Goal: Task Accomplishment & Management: Manage account settings

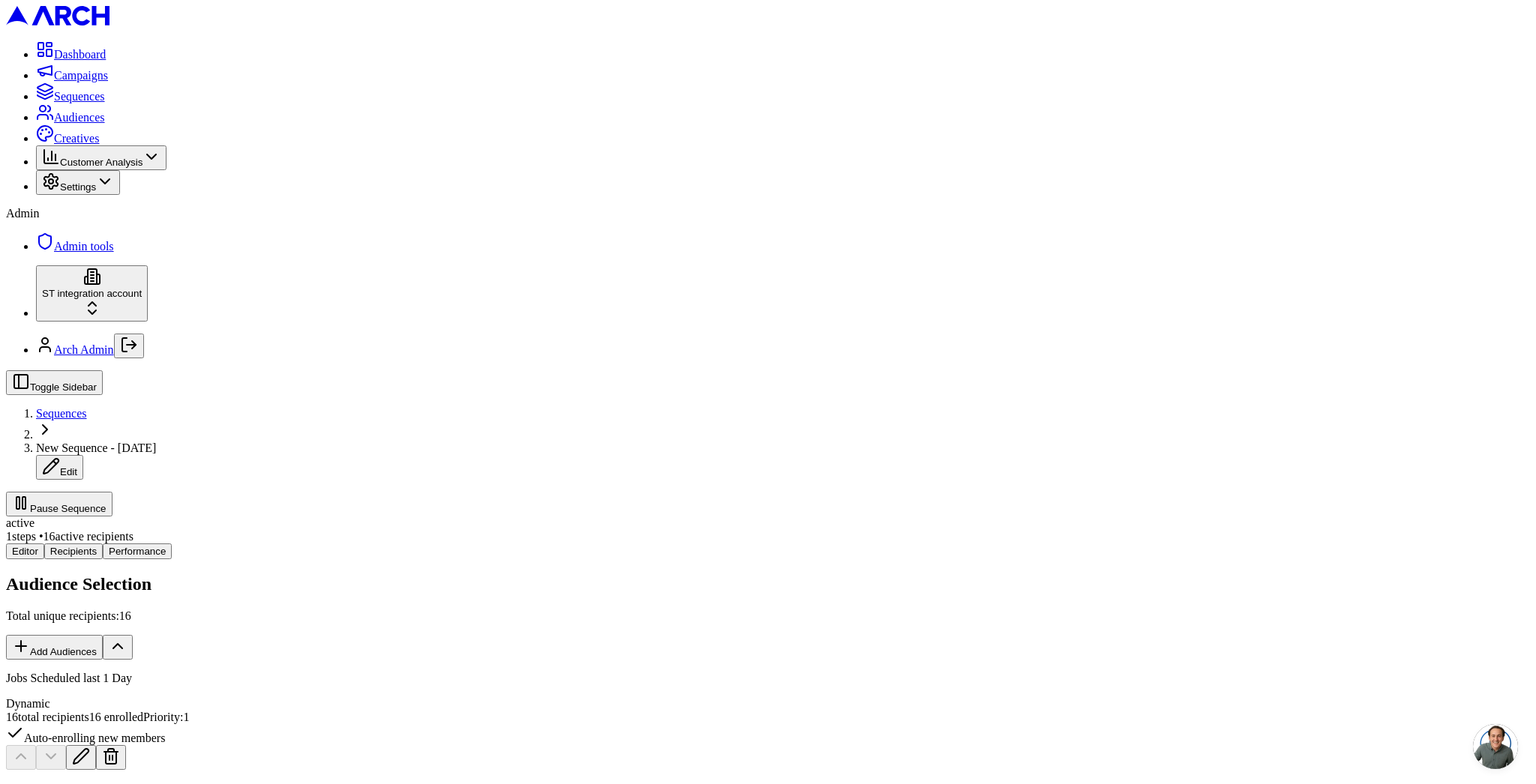
scroll to position [593, 0]
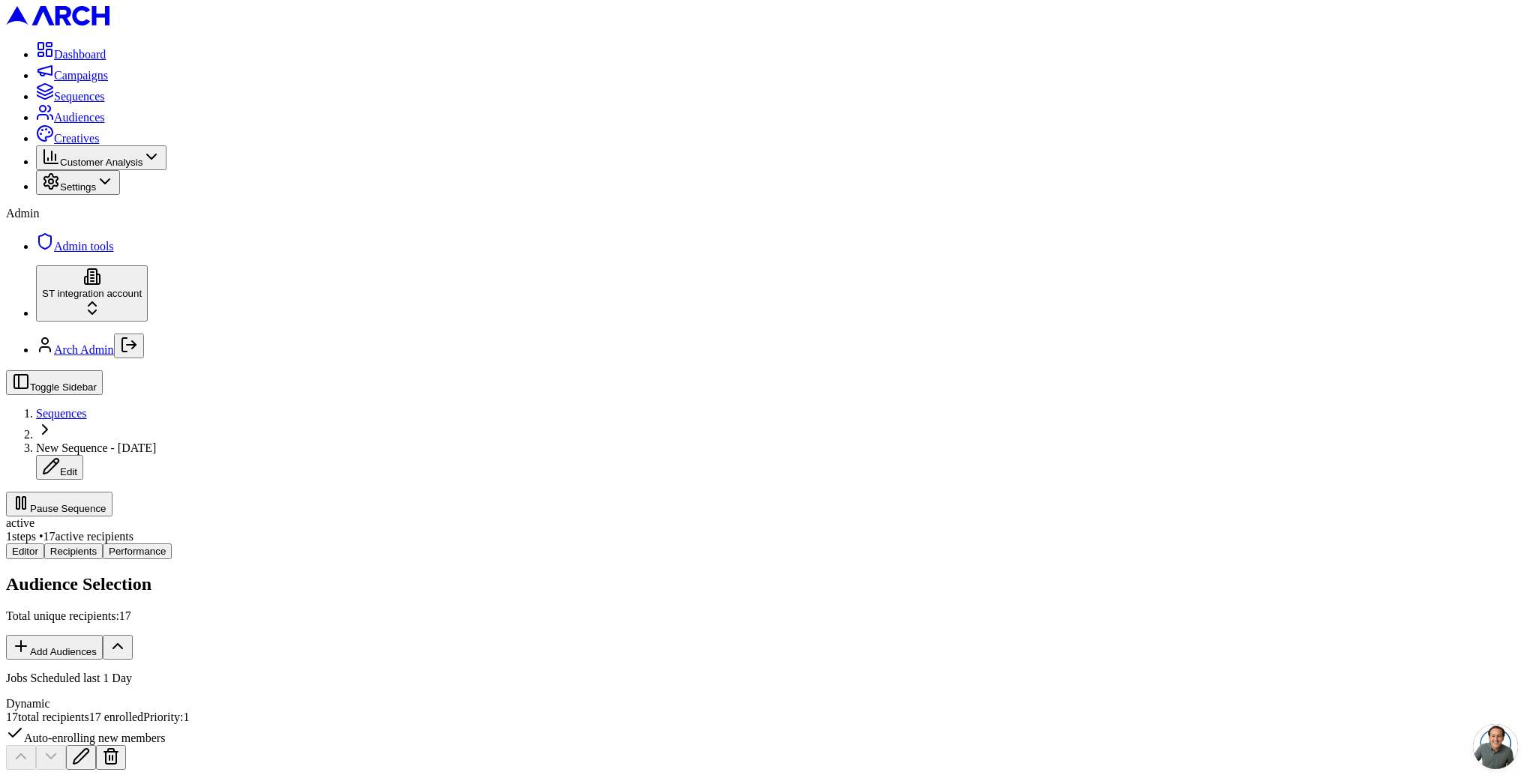
scroll to position [68, 0]
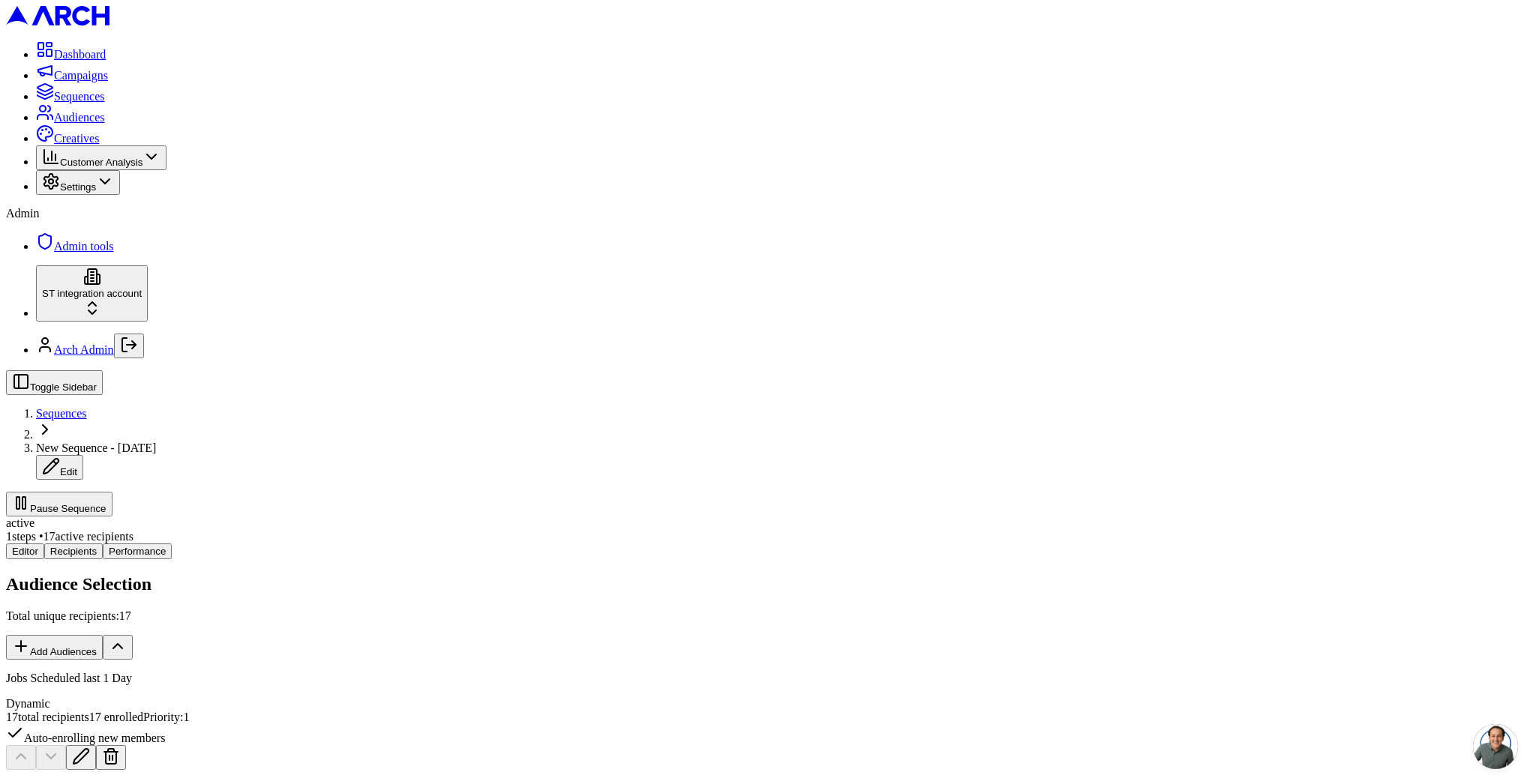
drag, startPoint x: 675, startPoint y: 413, endPoint x: 844, endPoint y: 471, distance: 178.7
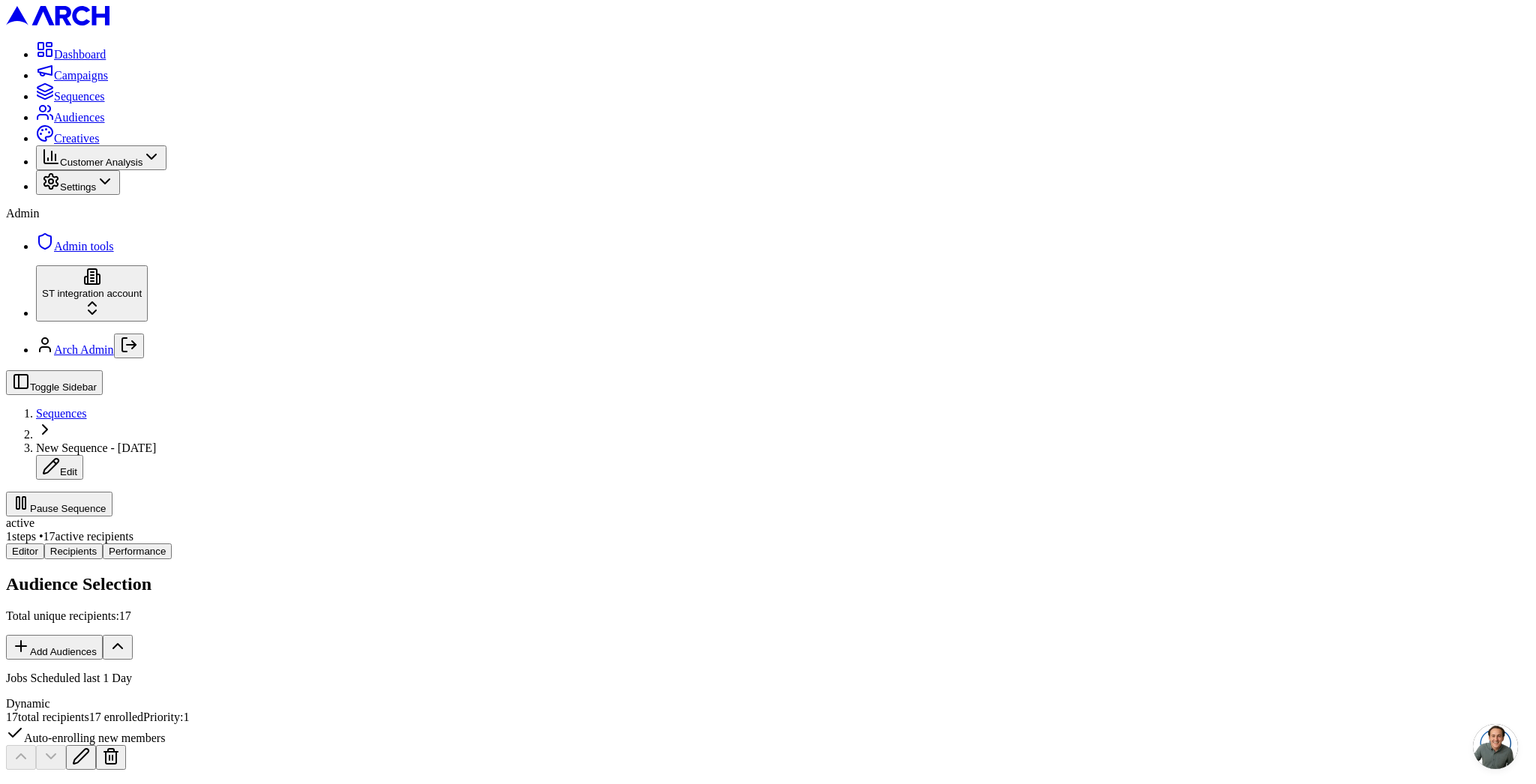
drag, startPoint x: 700, startPoint y: 275, endPoint x: 687, endPoint y: 233, distance: 44.0
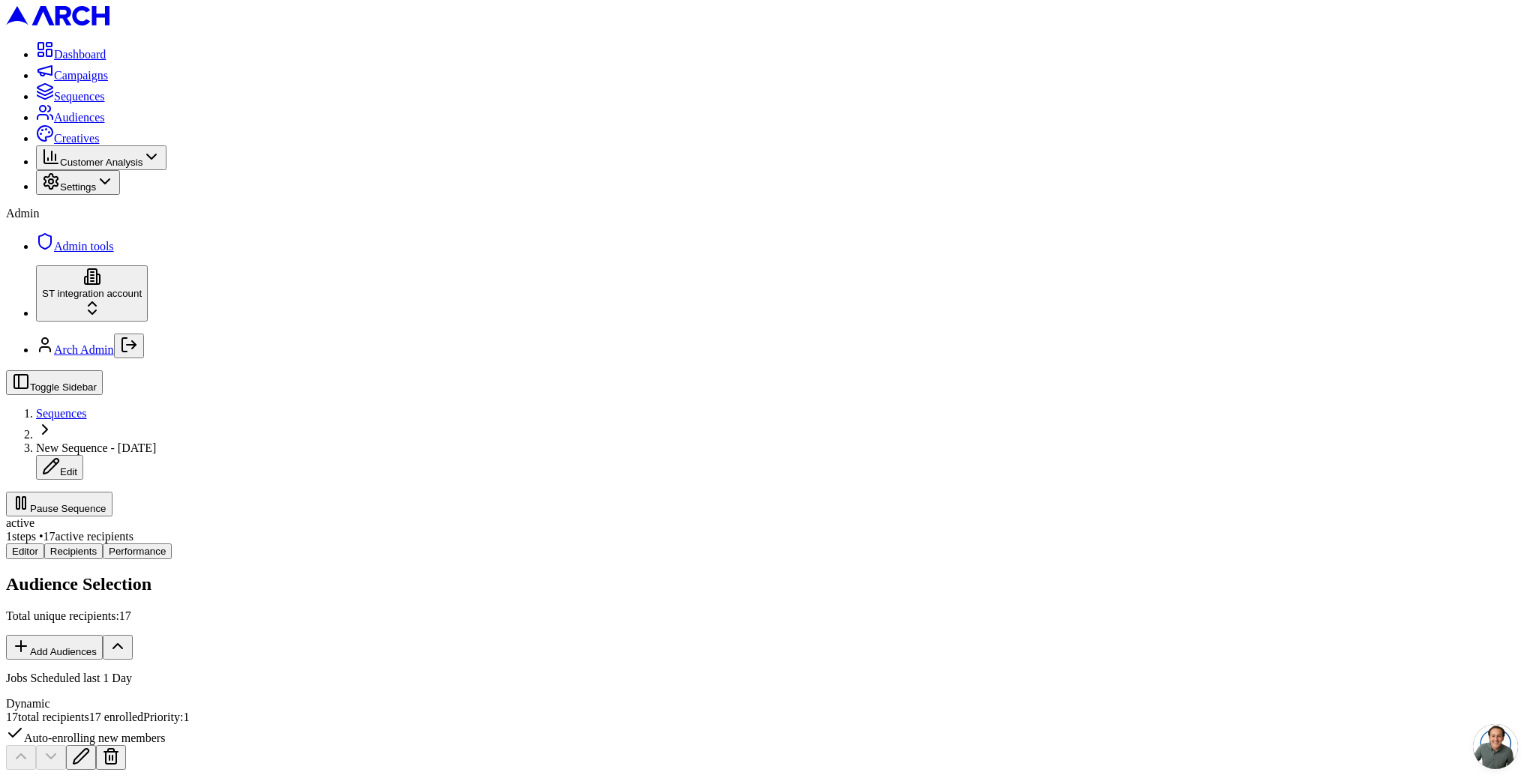
drag, startPoint x: 283, startPoint y: 538, endPoint x: 651, endPoint y: 280, distance: 449.4
click at [66, 145] on span "Creatives" at bounding box center [76, 138] width 45 height 13
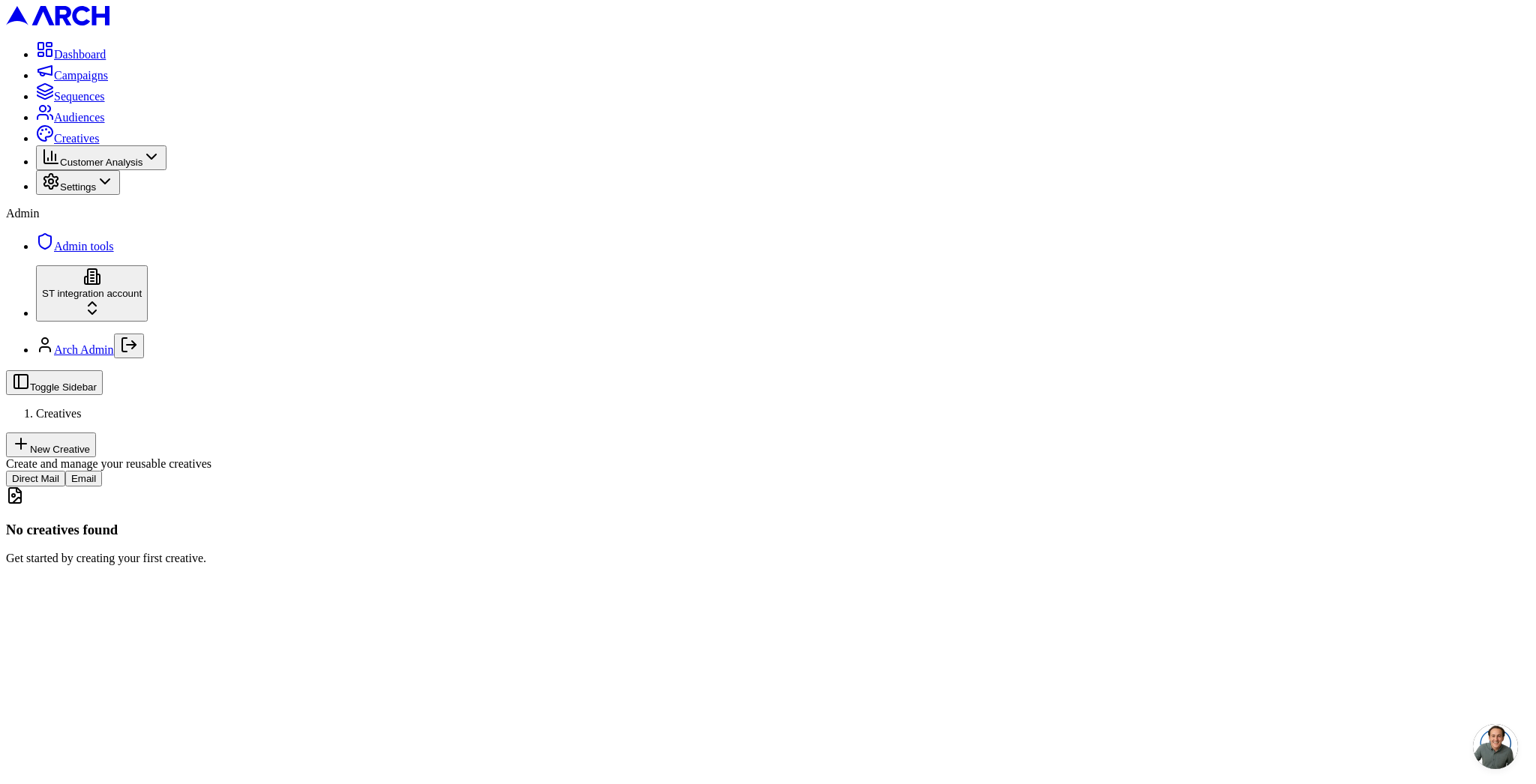
click at [102, 471] on button "Email" at bounding box center [84, 479] width 37 height 16
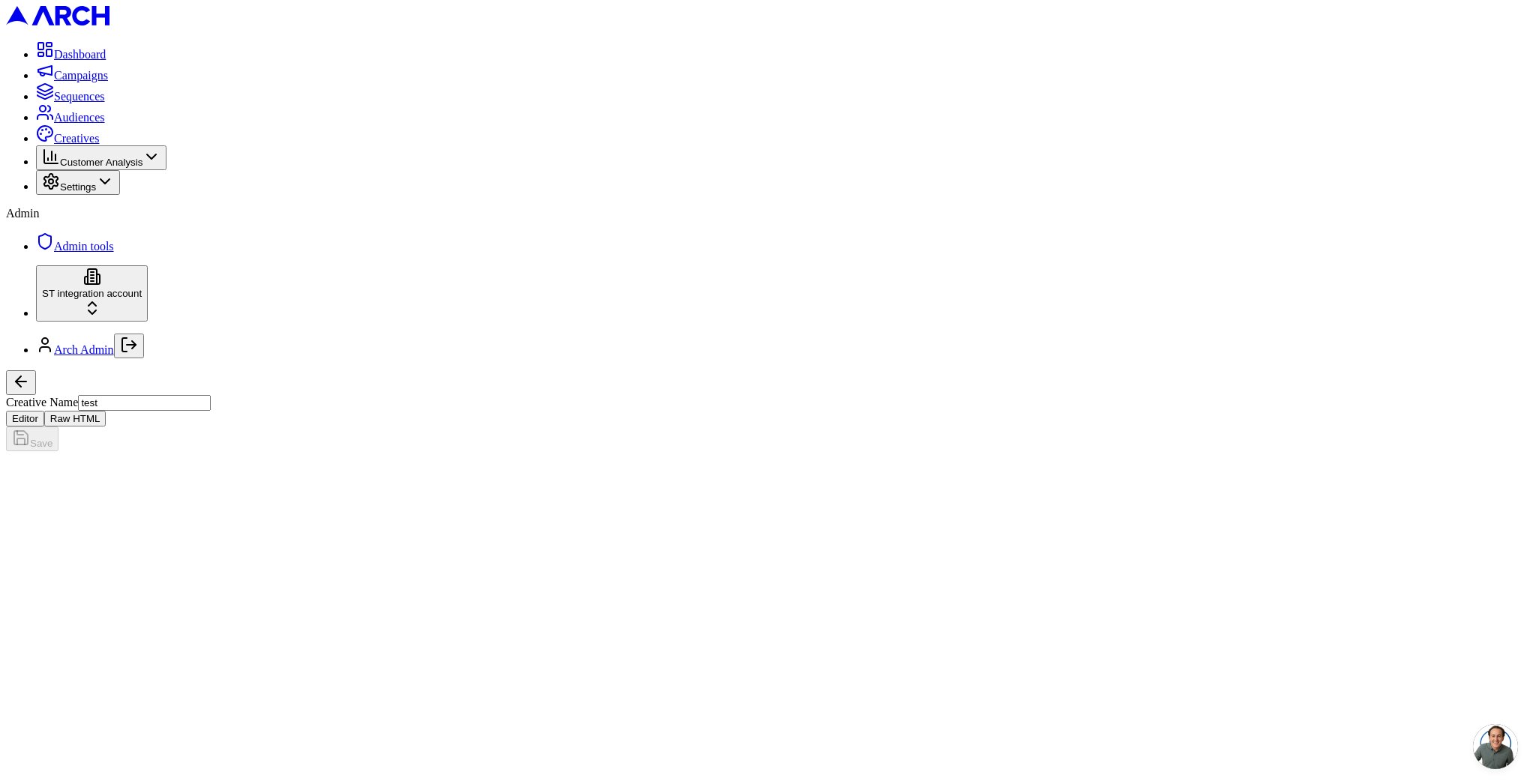
click at [106, 411] on button "Raw HTML" at bounding box center [75, 419] width 62 height 16
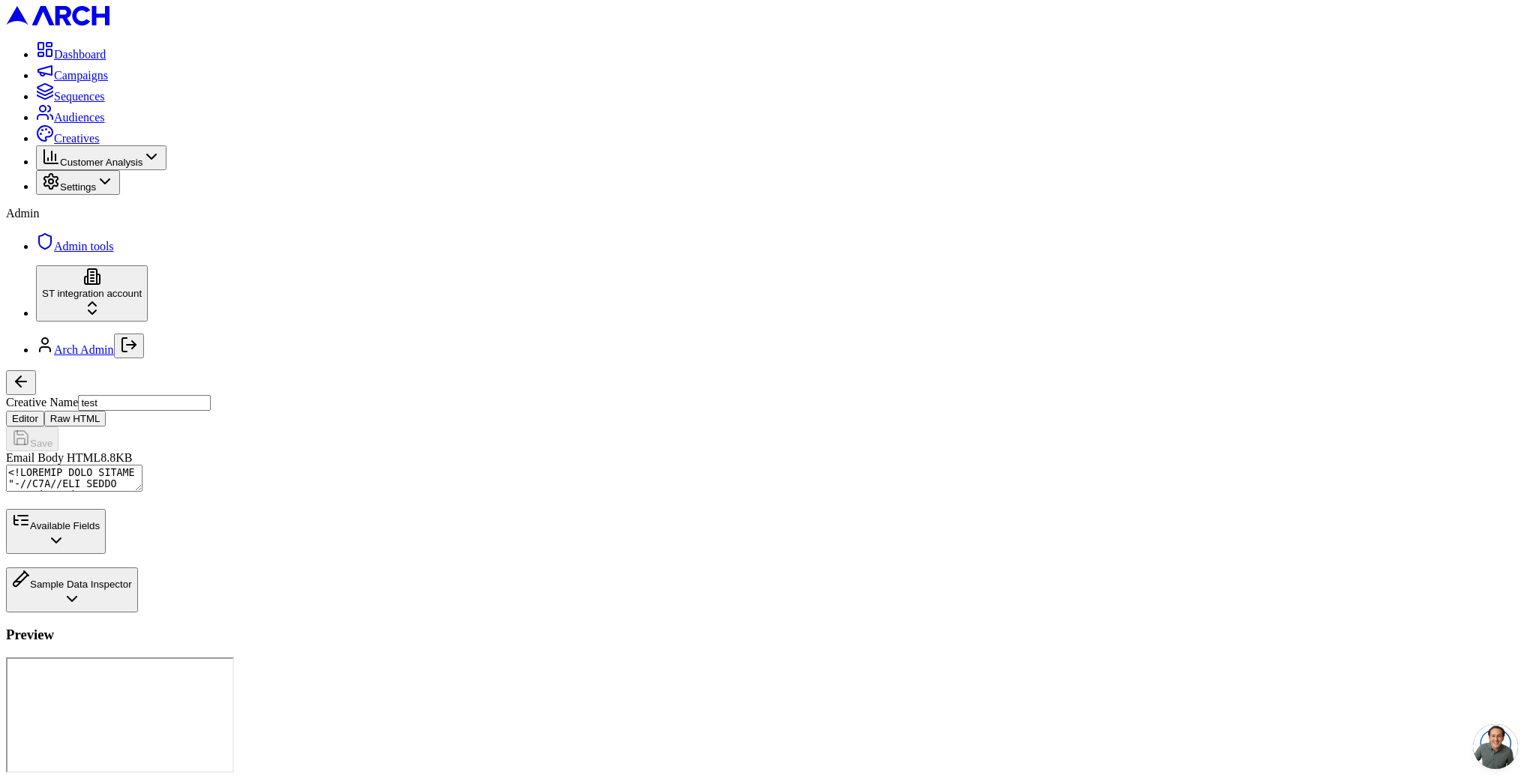
click at [106, 554] on button "Available Fields" at bounding box center [55, 531] width 100 height 45
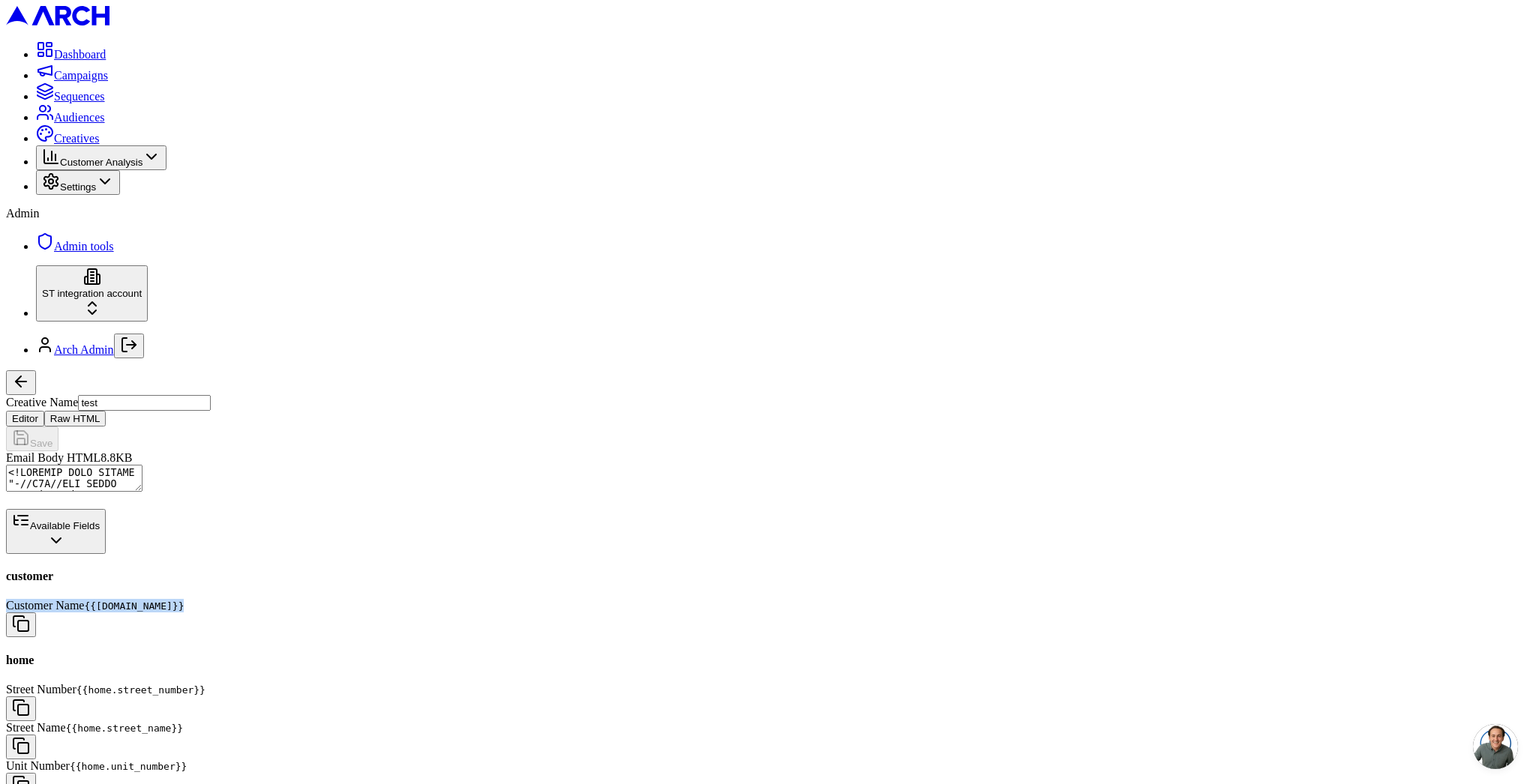
drag, startPoint x: 290, startPoint y: 537, endPoint x: 203, endPoint y: 528, distance: 87.5
copy div "Customer Name {{customer.name}}"
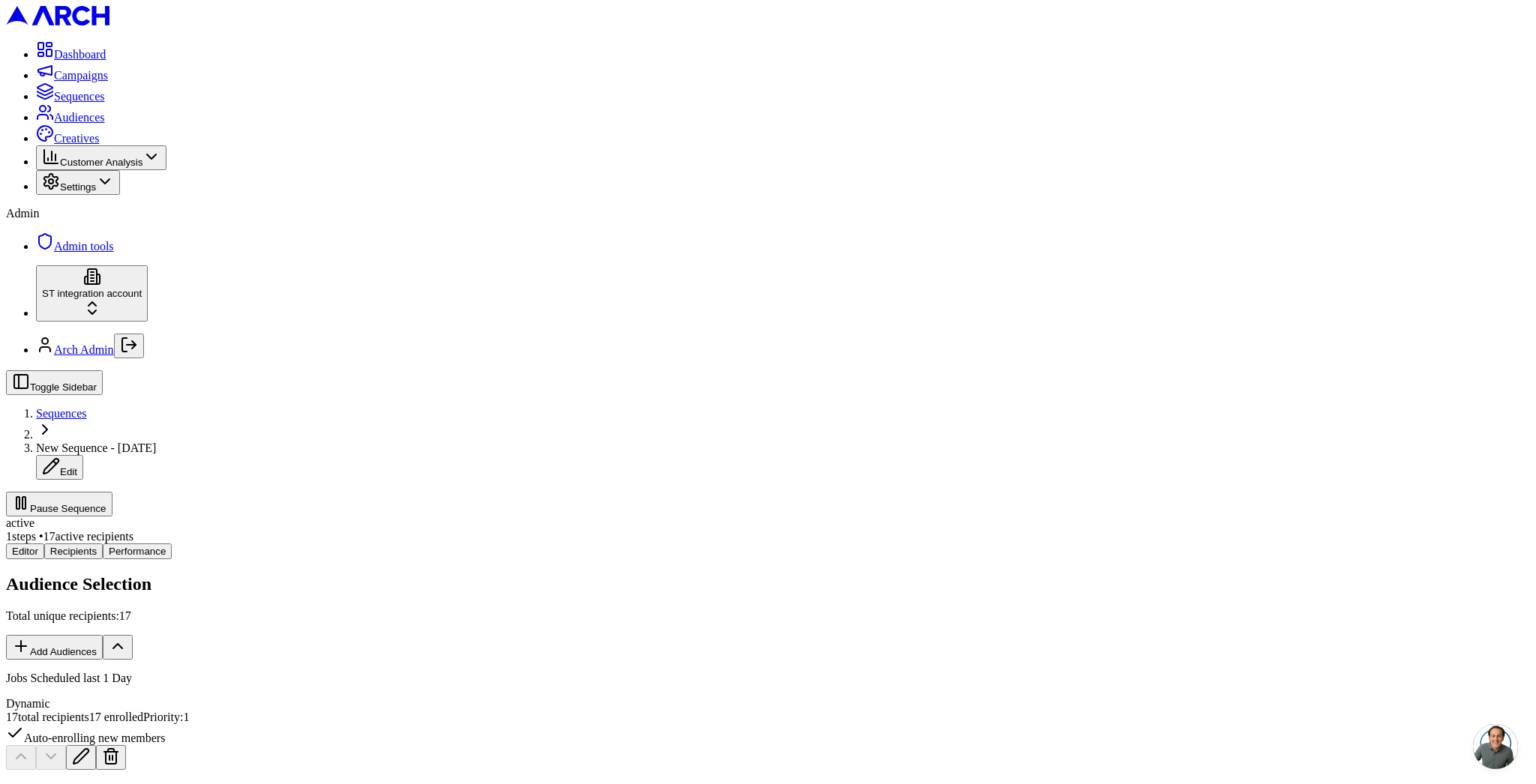
scroll to position [658, 0]
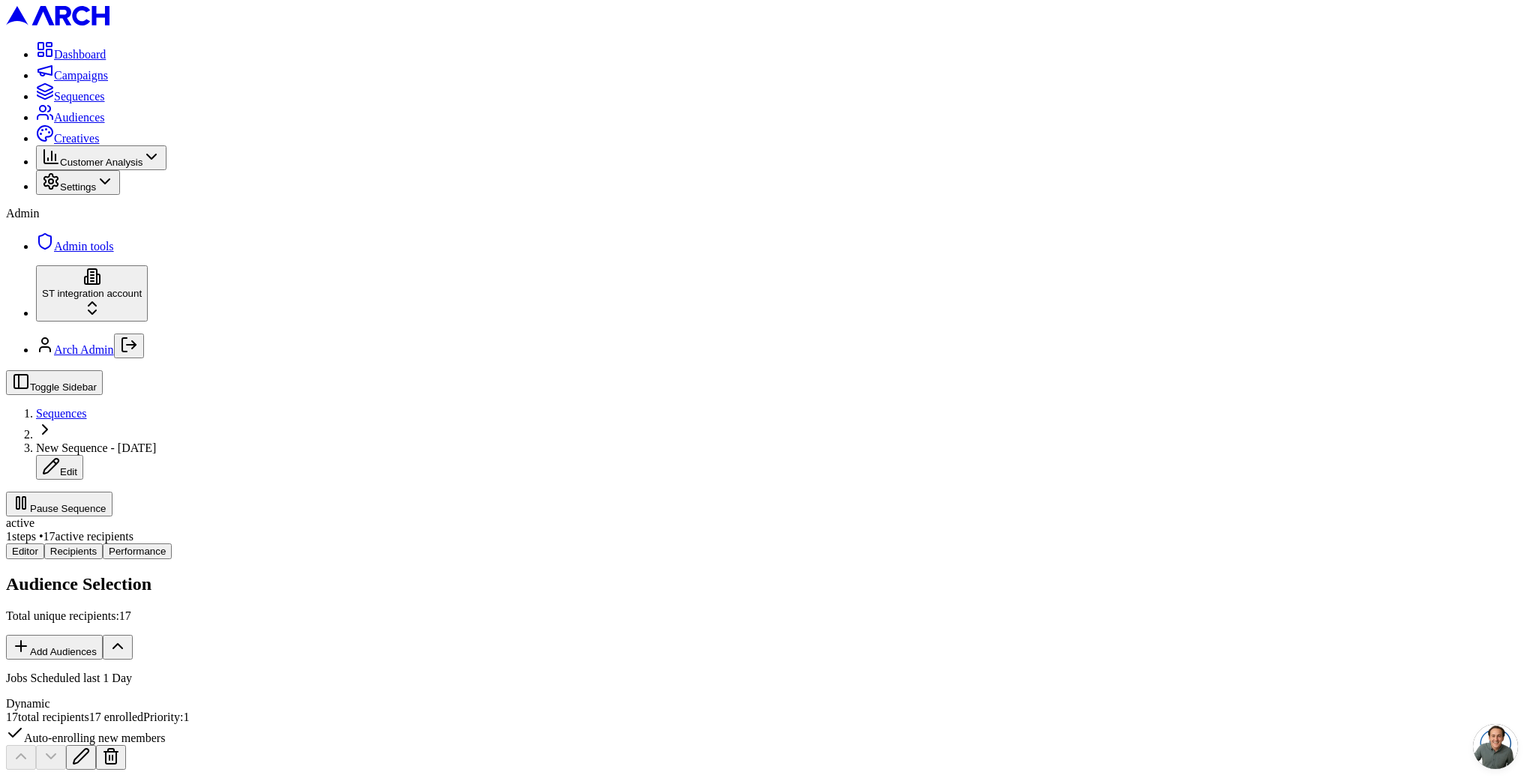
scroll to position [0, 0]
click at [674, 783] on h2 "Recipients" at bounding box center [768, 794] width 1524 height 20
